Goal: Task Accomplishment & Management: Manage account settings

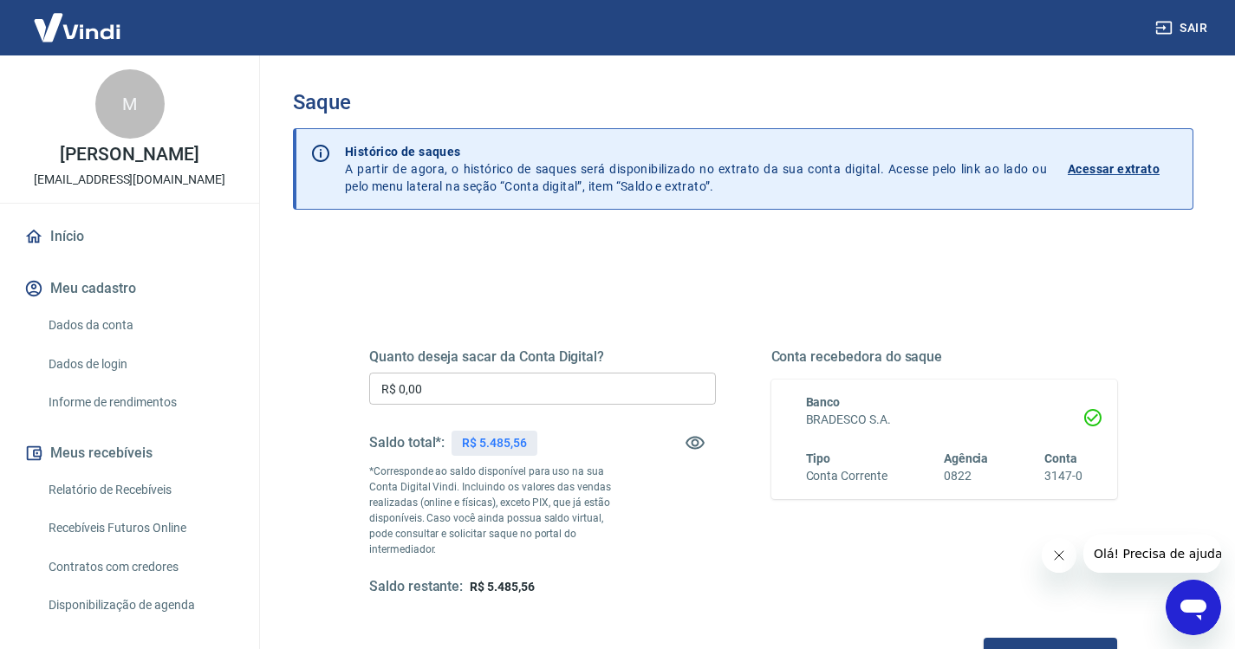
click at [402, 387] on input "R$ 0,00" at bounding box center [542, 389] width 347 height 32
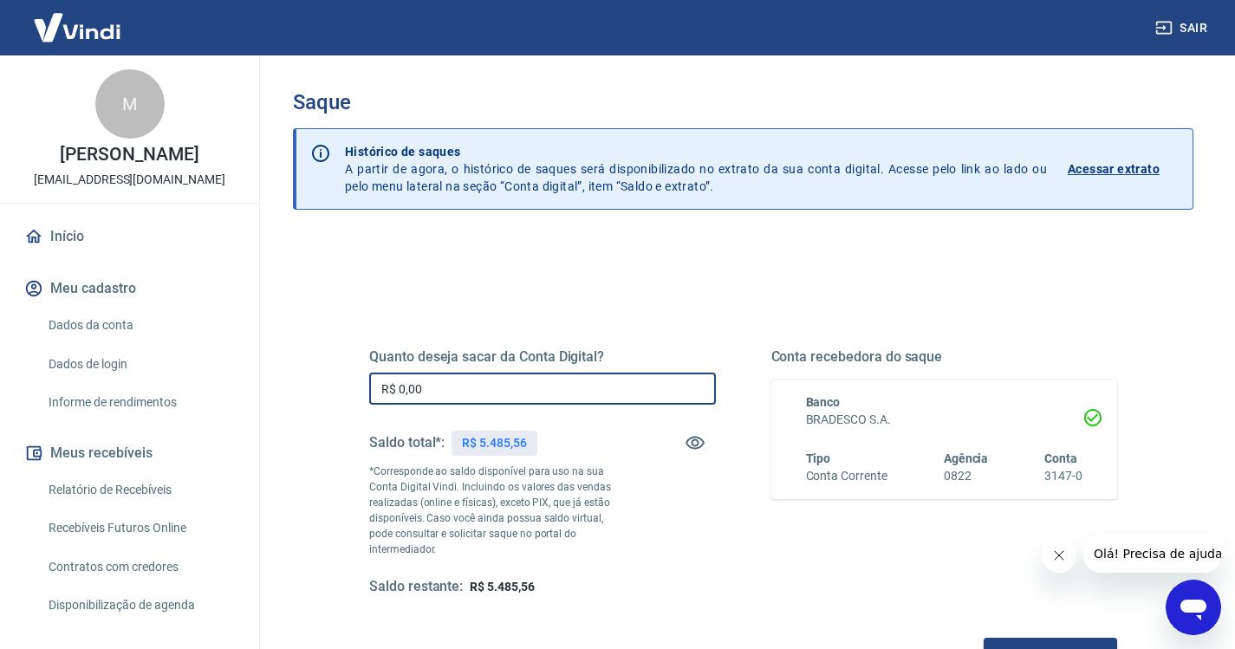
click at [400, 381] on input "R$ 0,00" at bounding box center [542, 389] width 347 height 32
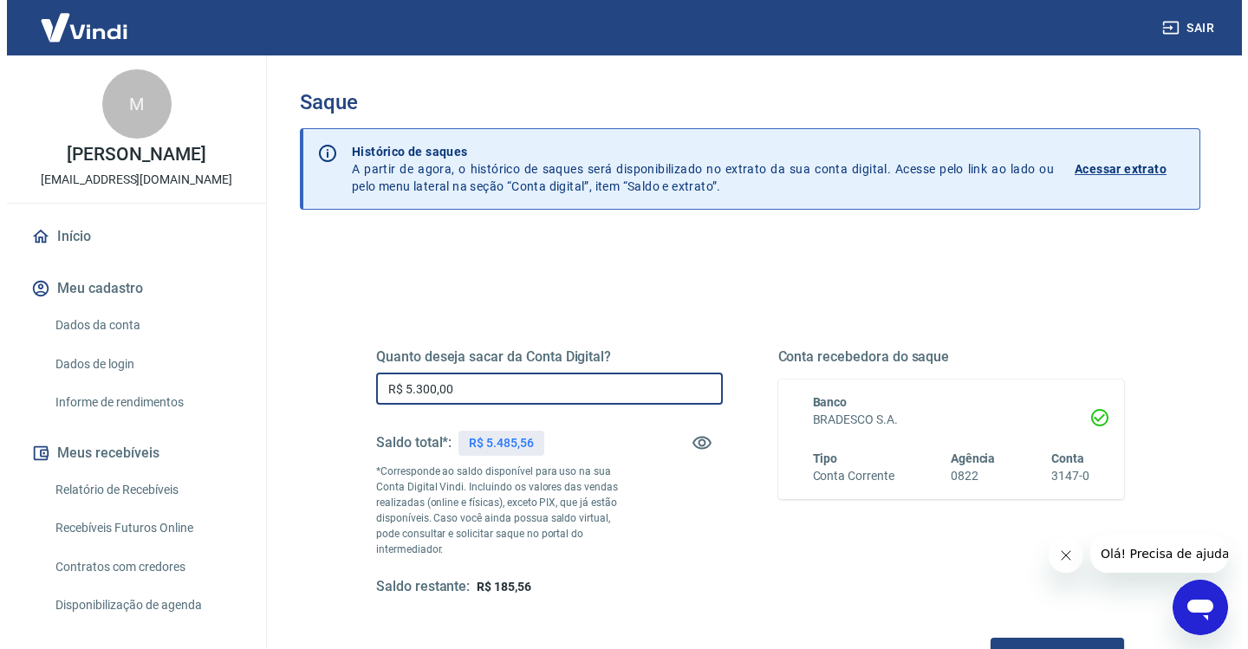
scroll to position [173, 0]
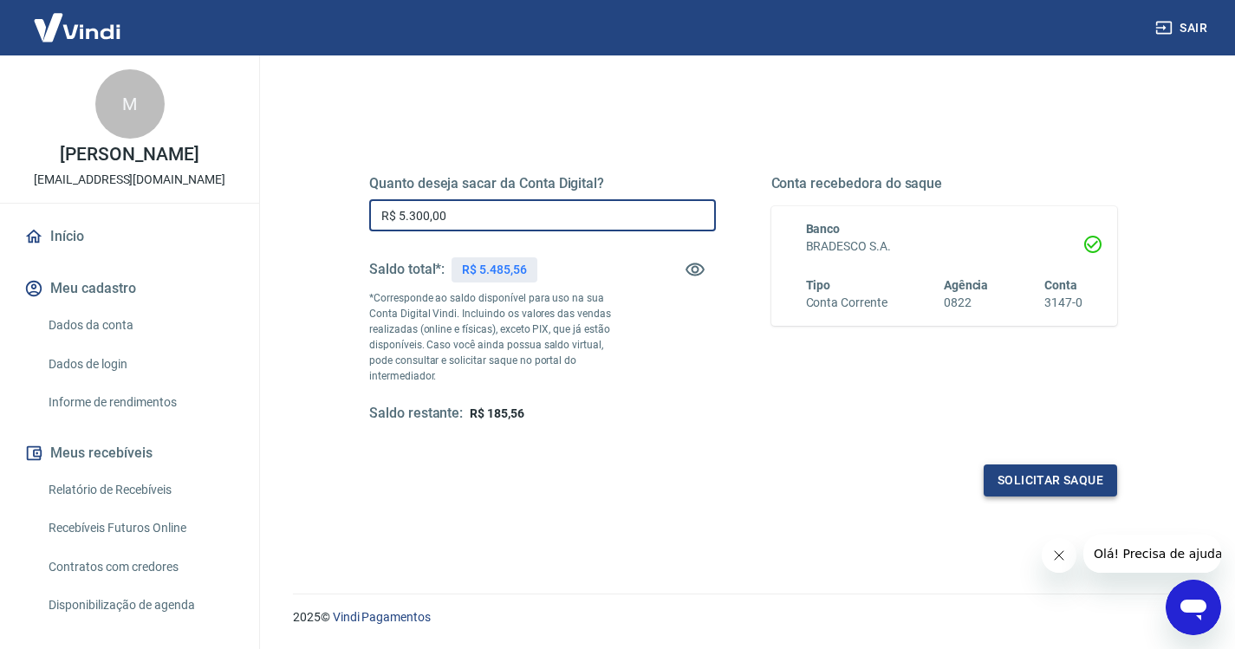
type input "R$ 5.300,00"
click at [1051, 465] on button "Solicitar saque" at bounding box center [1050, 481] width 133 height 32
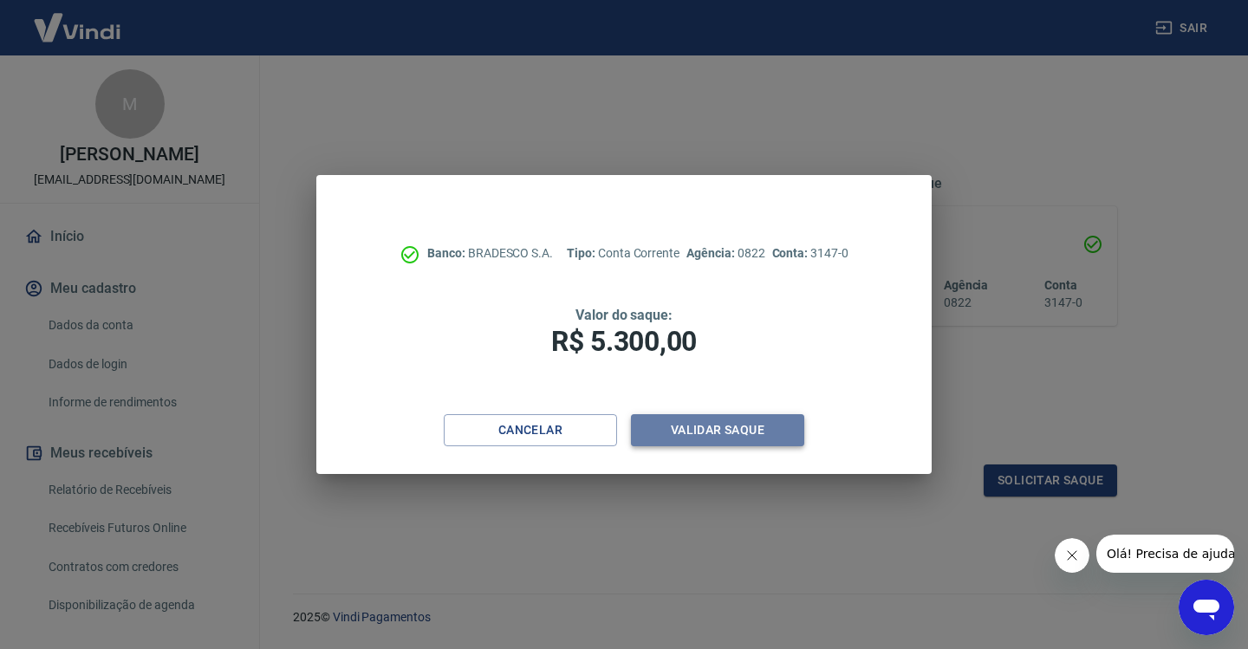
click at [706, 420] on button "Validar saque" at bounding box center [717, 430] width 173 height 32
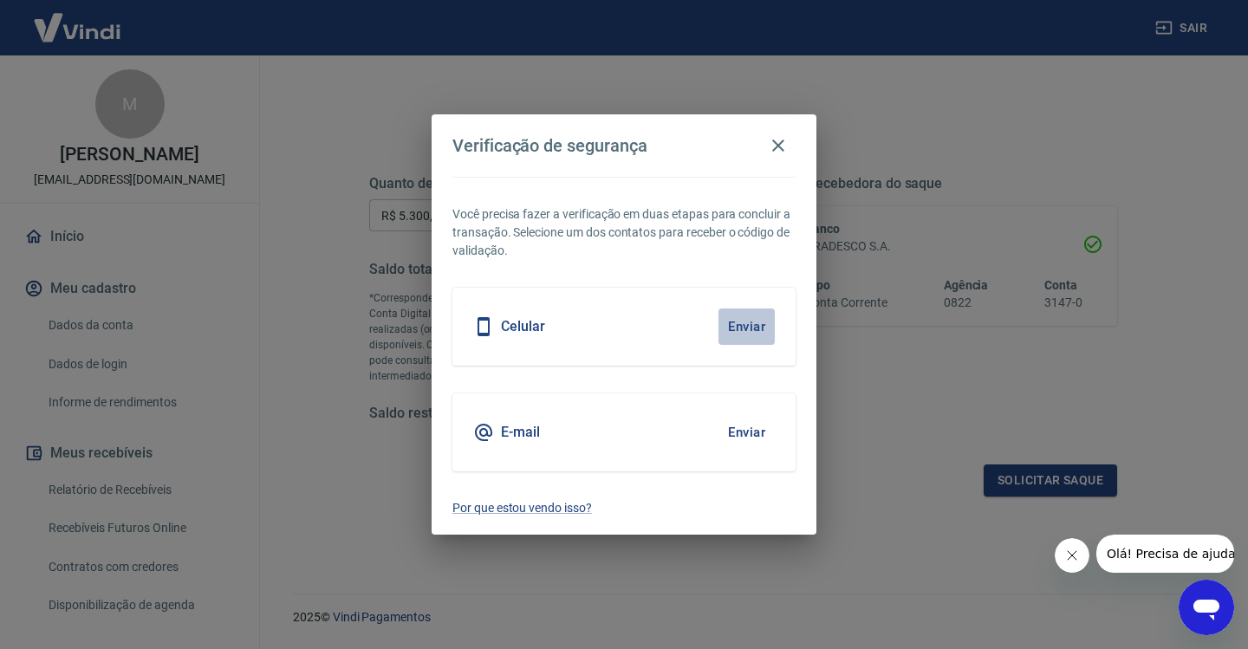
click at [744, 328] on button "Enviar" at bounding box center [747, 327] width 56 height 36
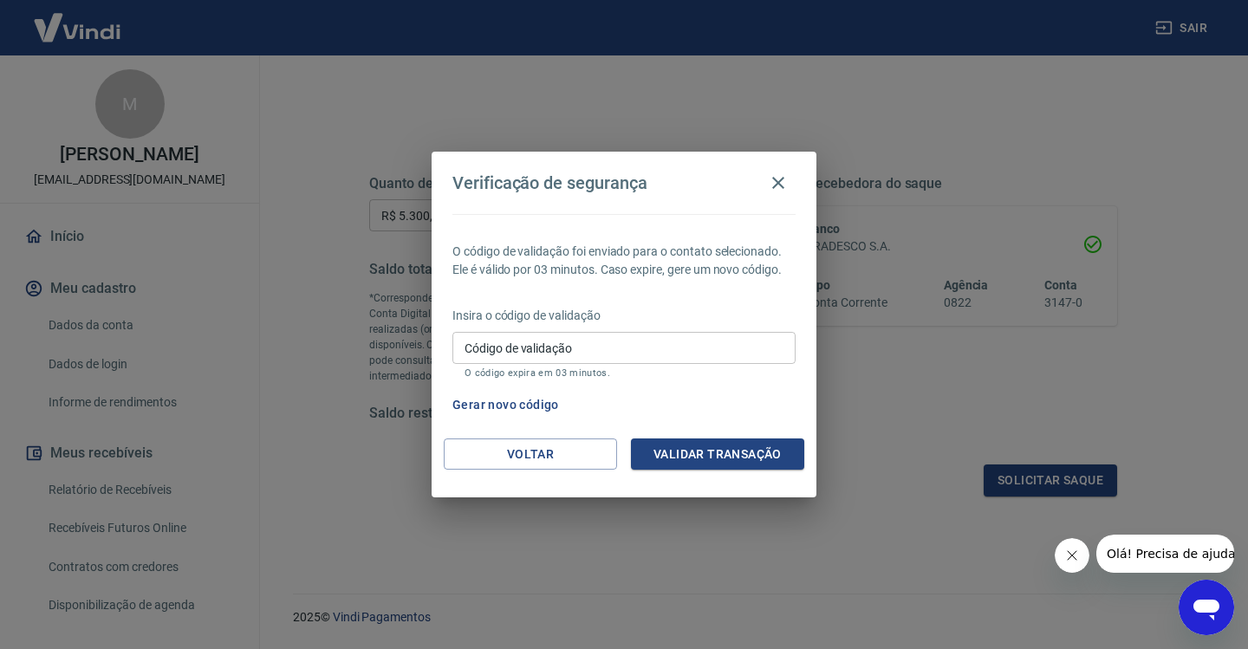
click at [653, 350] on input "Código de validação" at bounding box center [623, 348] width 343 height 32
type input "802384"
click at [708, 445] on button "Validar transação" at bounding box center [717, 455] width 173 height 32
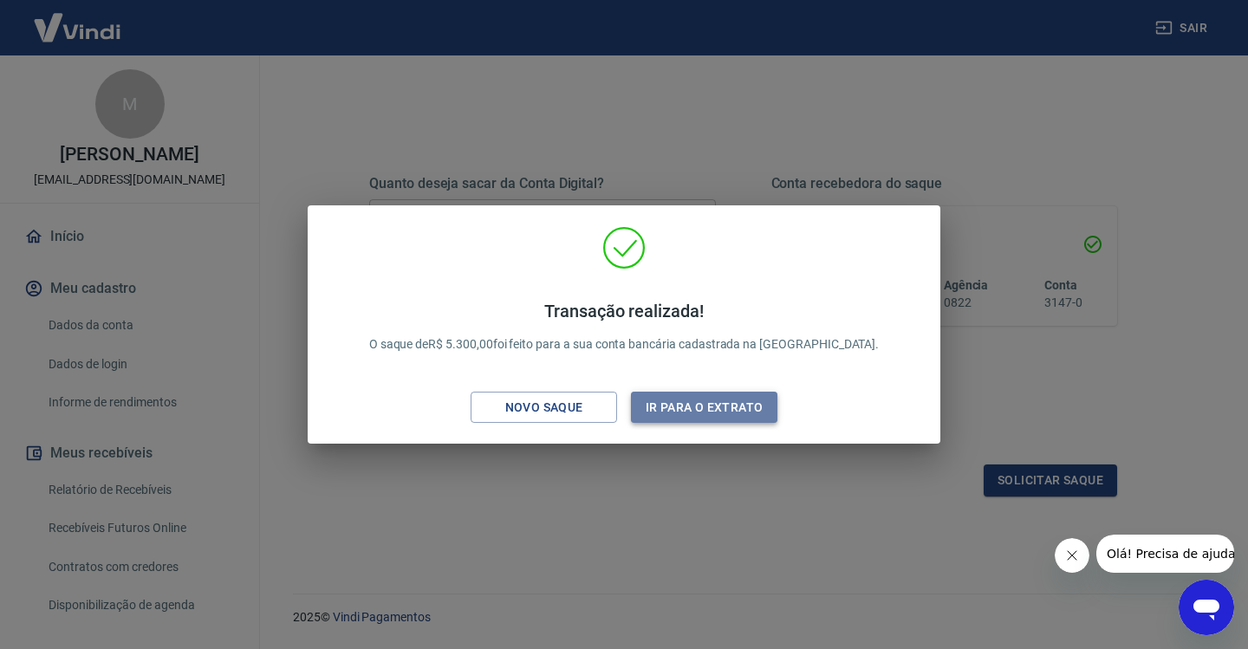
click at [706, 400] on button "Ir para o extrato" at bounding box center [704, 408] width 146 height 32
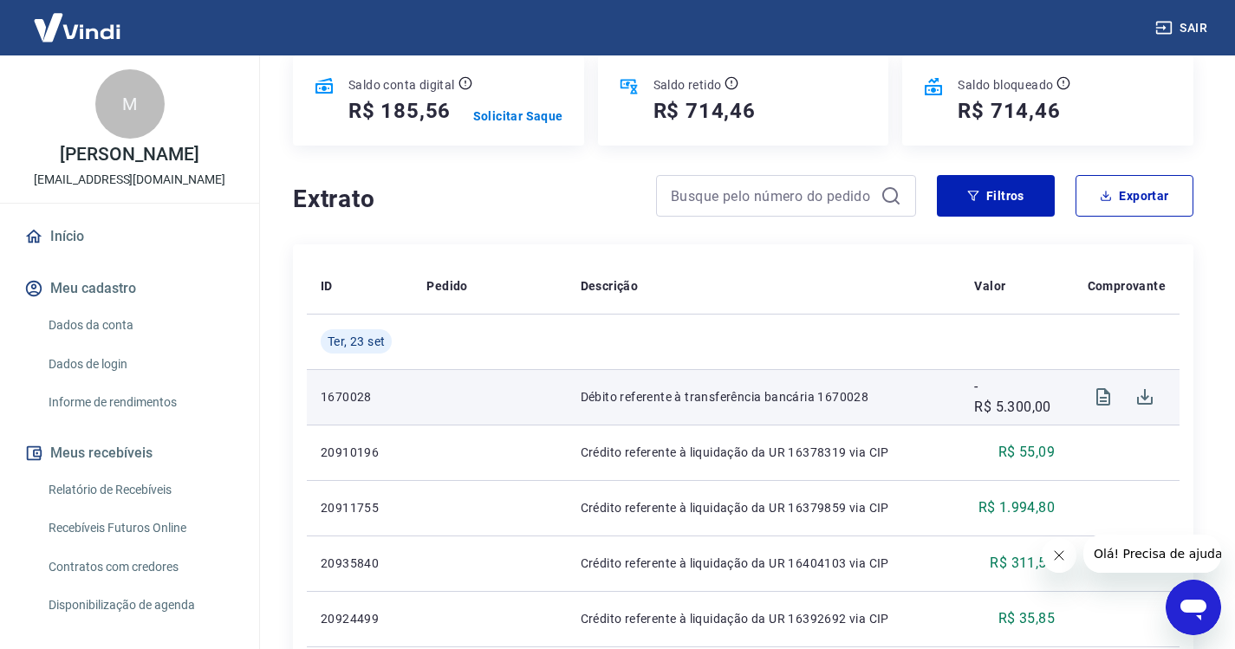
scroll to position [347, 0]
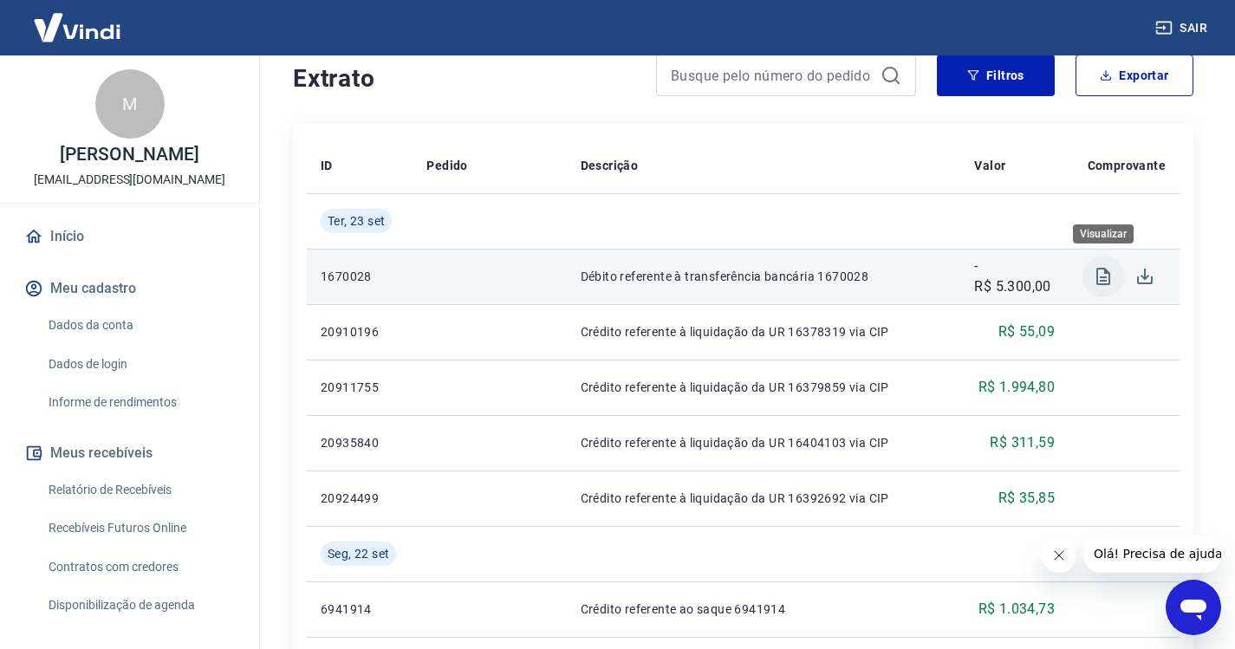
click at [1105, 277] on icon "Visualizar" at bounding box center [1104, 276] width 14 height 17
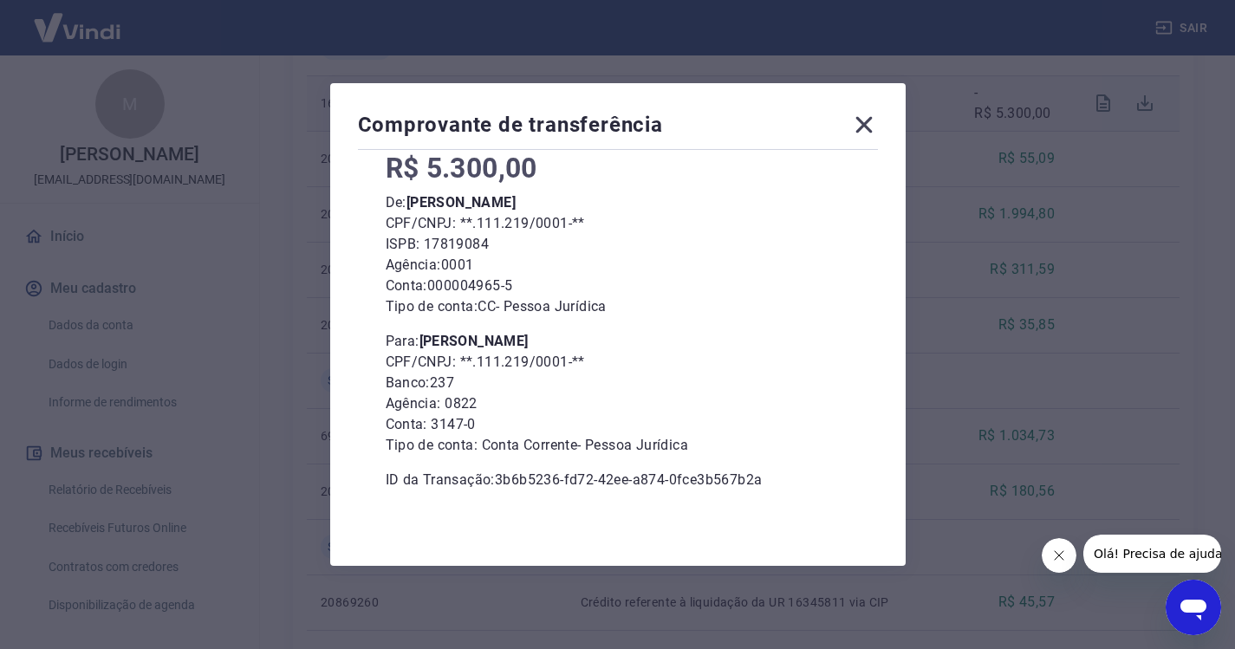
scroll to position [114, 0]
click at [869, 125] on icon at bounding box center [864, 125] width 16 height 16
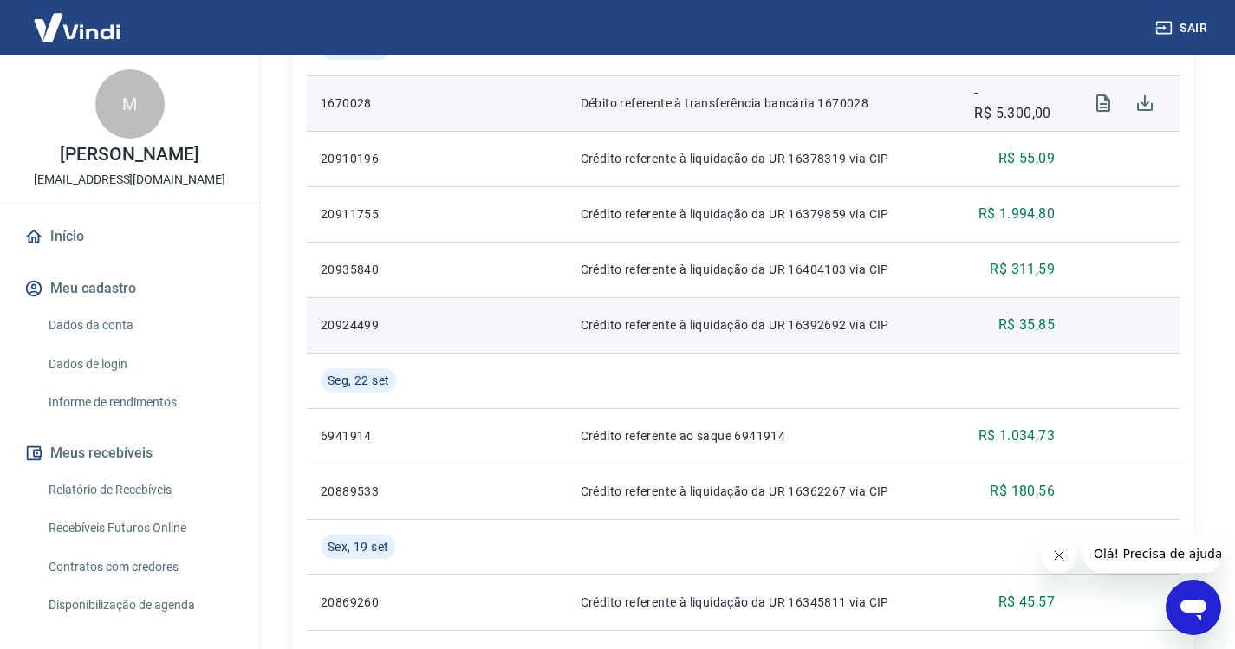
scroll to position [433, 0]
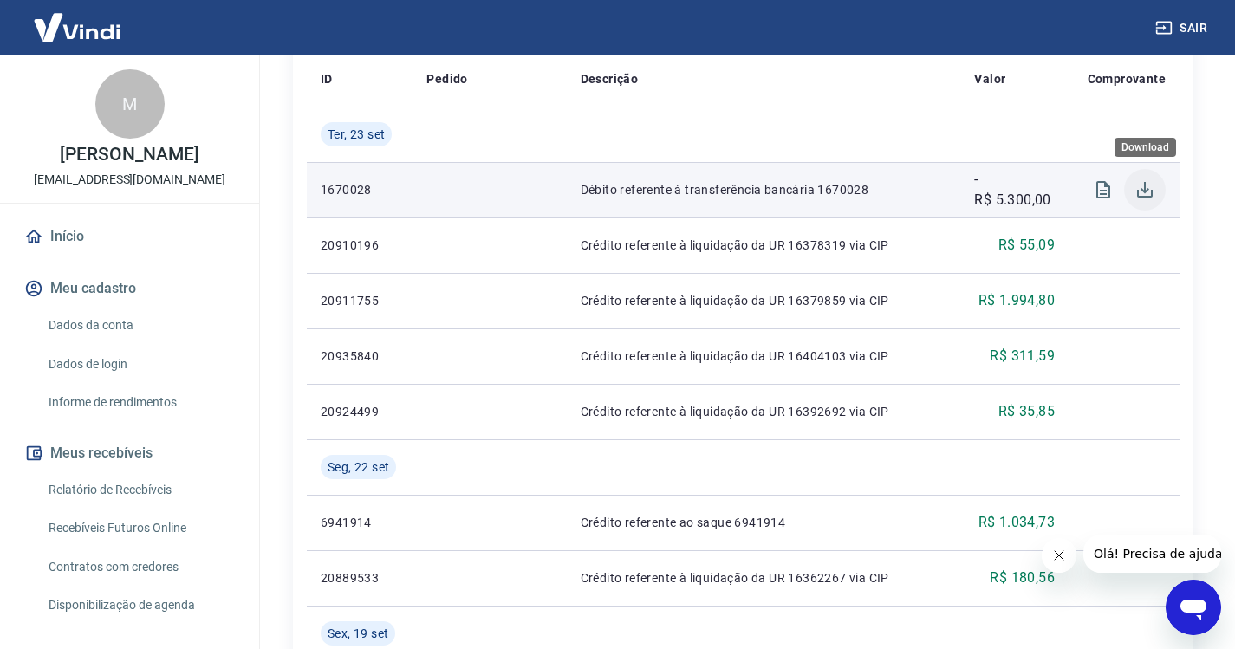
click at [1138, 192] on icon "Download" at bounding box center [1145, 190] width 16 height 16
click at [1142, 181] on icon "Download" at bounding box center [1145, 189] width 21 height 21
click at [1148, 189] on icon "Download" at bounding box center [1145, 190] width 16 height 16
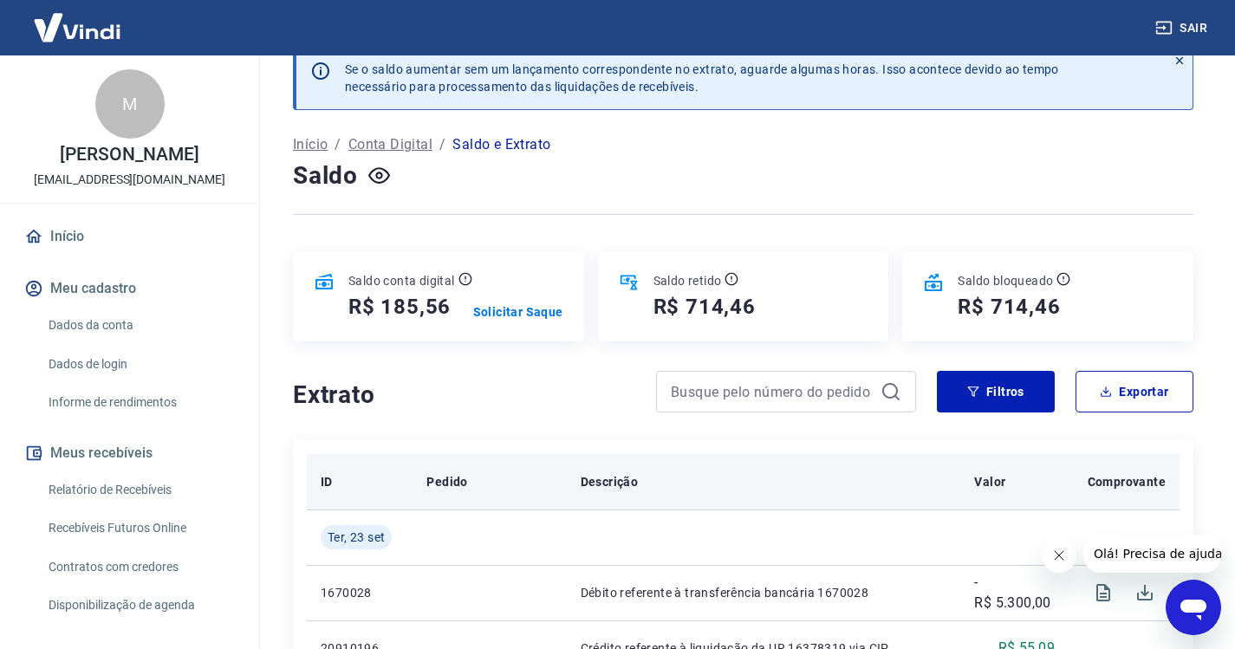
scroll to position [0, 0]
